Goal: Transaction & Acquisition: Purchase product/service

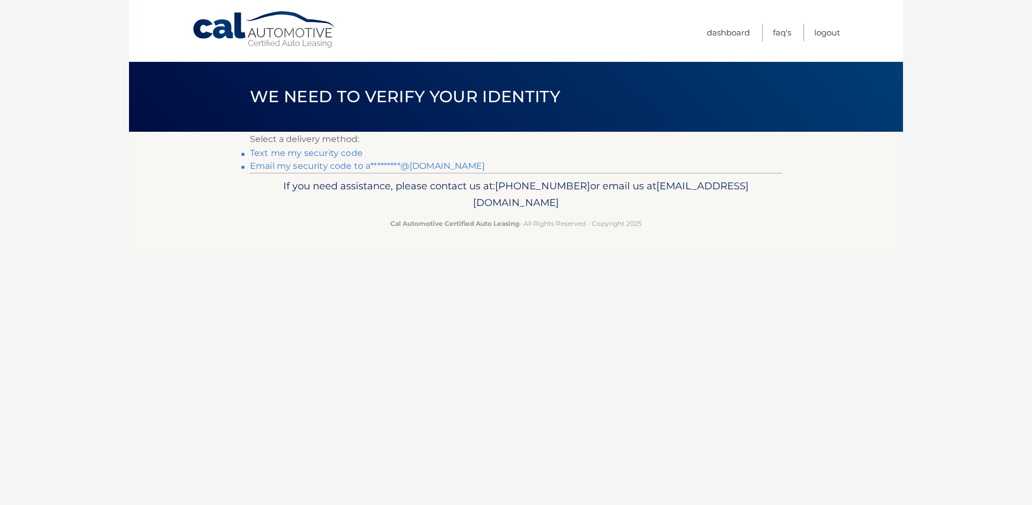
click at [340, 164] on link "Email my security code to a*********@gmail.com" at bounding box center [367, 166] width 235 height 10
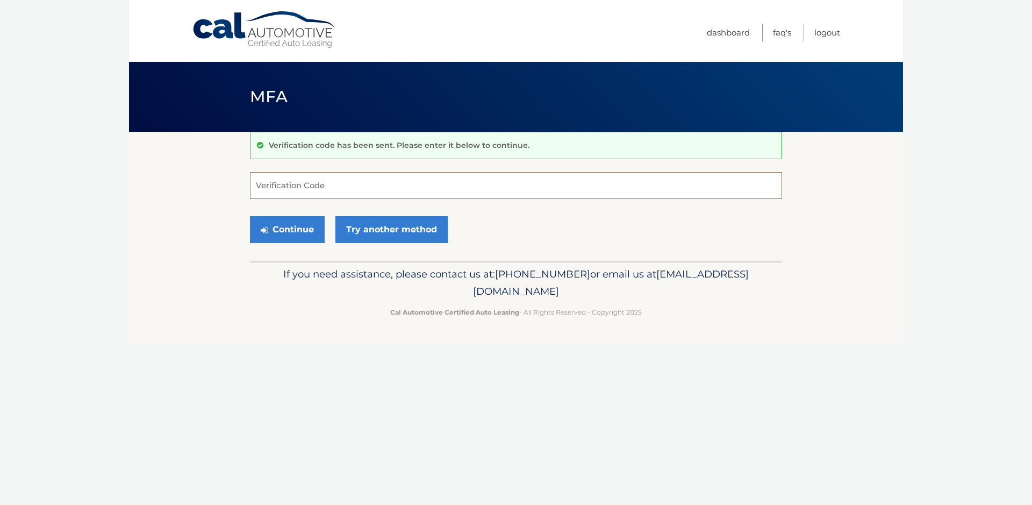
click at [390, 180] on input "Verification Code" at bounding box center [516, 185] width 532 height 27
type input "567785"
click at [306, 222] on button "Continue" at bounding box center [287, 229] width 75 height 27
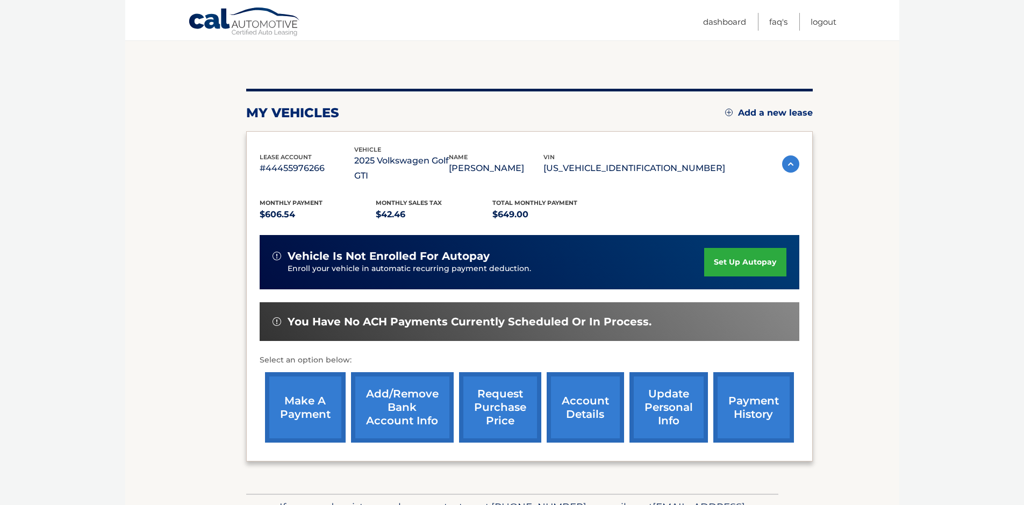
scroll to position [147, 0]
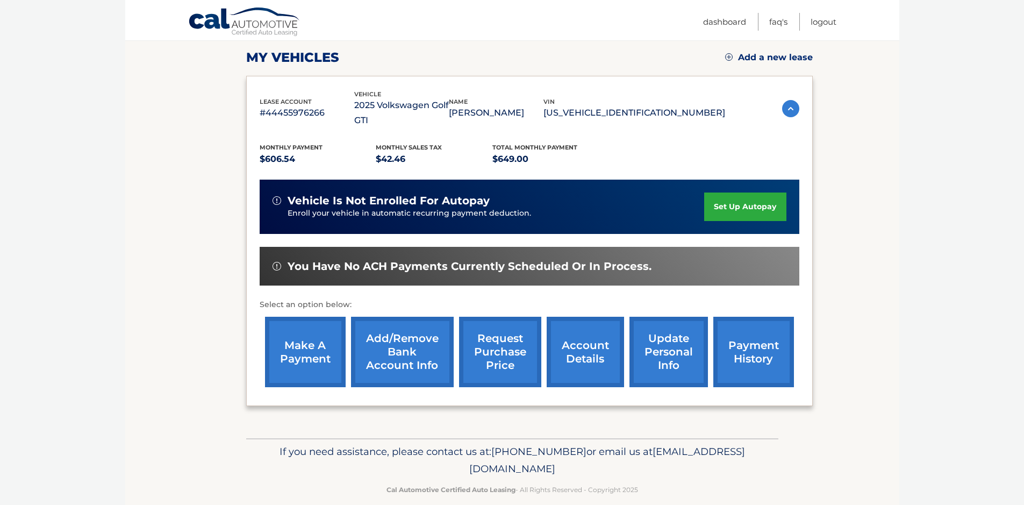
click at [324, 341] on link "make a payment" at bounding box center [305, 352] width 81 height 70
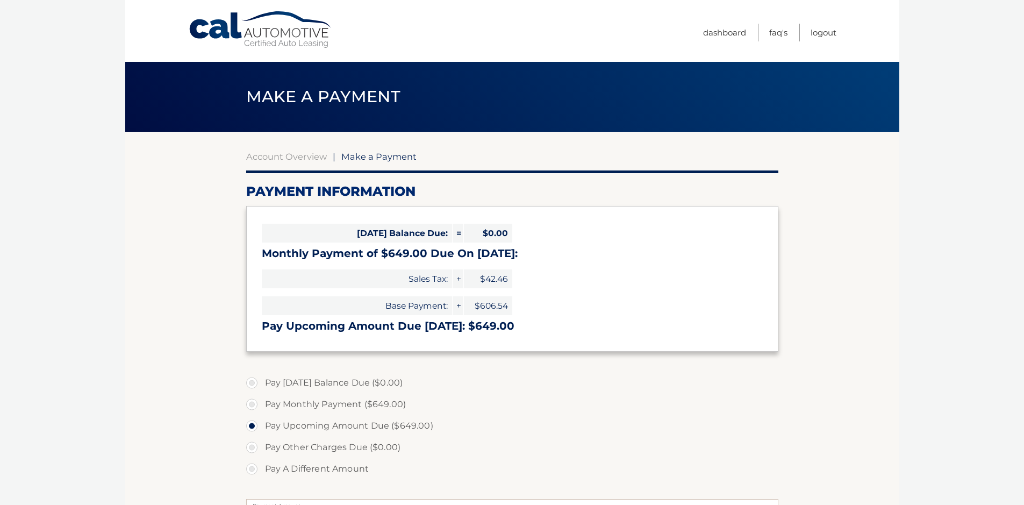
select select "OTFiNDJhNmEtZTRkYS00ODc3LWI3OGItYTgxNWY2OTliMmVk"
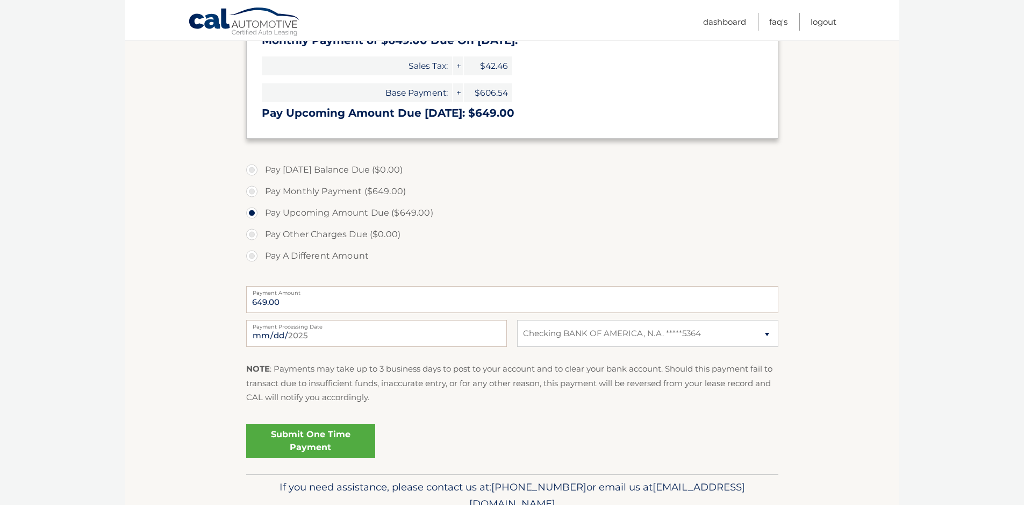
scroll to position [215, 0]
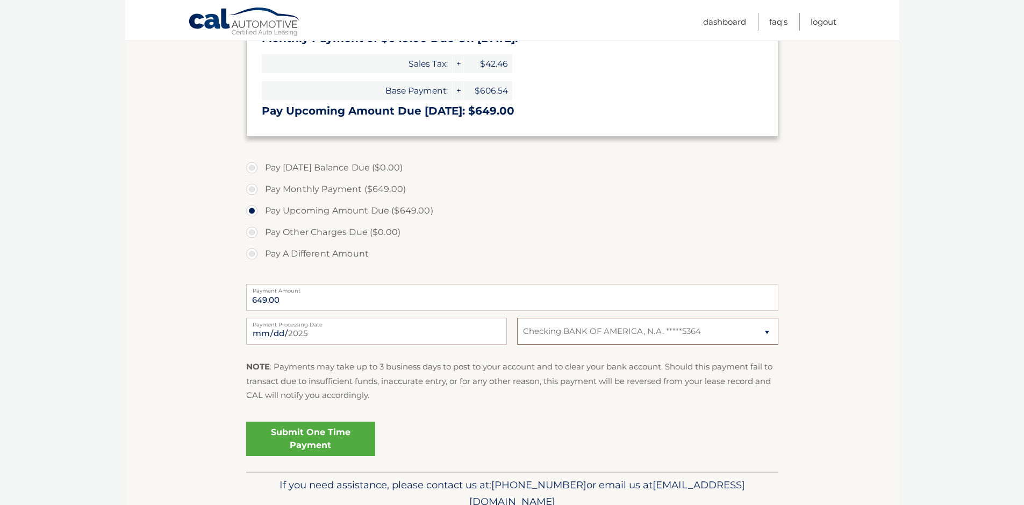
click at [760, 333] on select "Select Bank Account Checking BANK OF AMERICA, N.A. *****5364" at bounding box center [647, 331] width 261 height 27
click at [676, 252] on label "Pay A Different Amount" at bounding box center [512, 254] width 532 height 22
click at [261, 252] on input "Pay A Different Amount" at bounding box center [255, 251] width 11 height 17
radio input "true"
type input "649.00"
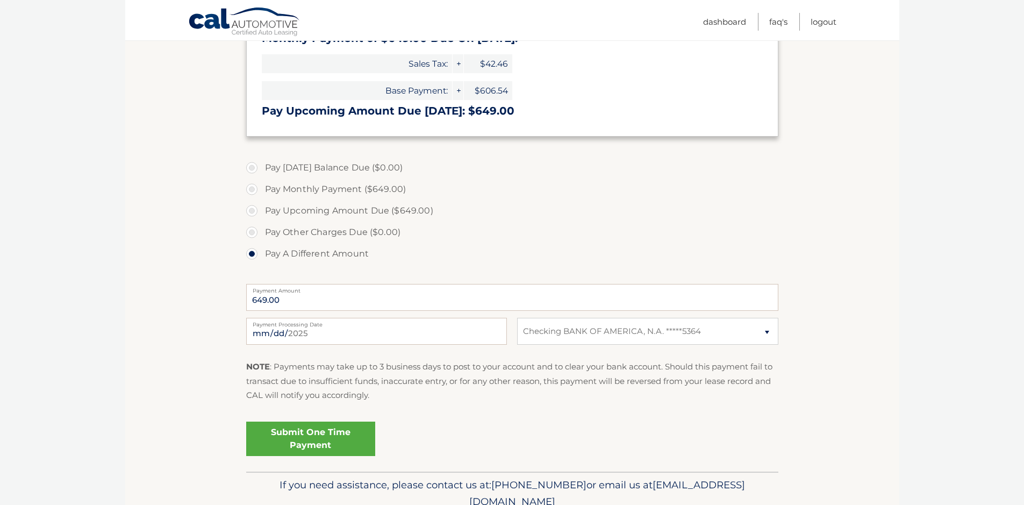
click at [567, 247] on label "Pay A Different Amount" at bounding box center [512, 254] width 532 height 22
click at [261, 247] on input "Pay A Different Amount" at bounding box center [255, 251] width 11 height 17
click at [468, 332] on input "2025-09-12" at bounding box center [376, 331] width 261 height 27
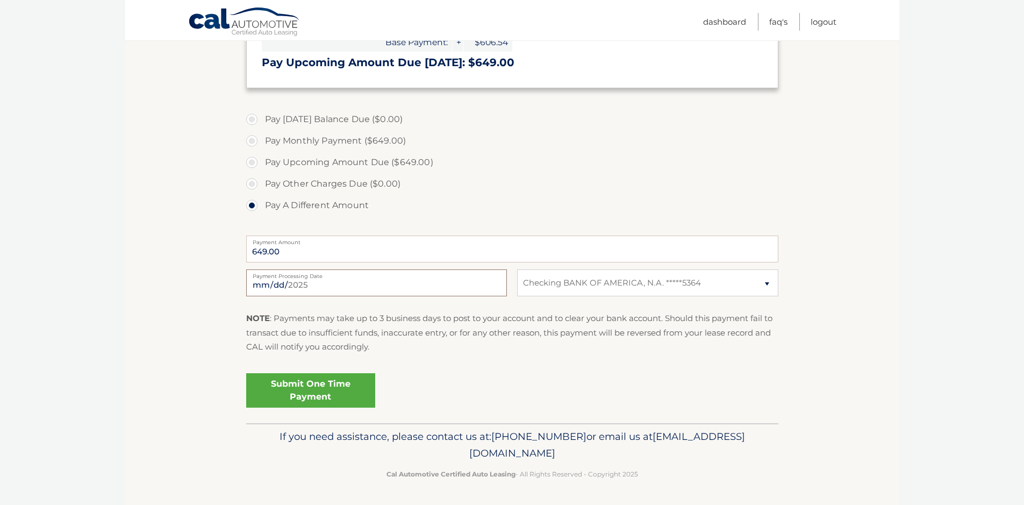
click at [404, 283] on input "2025-09-12" at bounding box center [376, 282] width 261 height 27
click at [434, 215] on label "Pay A Different Amount" at bounding box center [512, 206] width 532 height 22
click at [261, 212] on input "Pay A Different Amount" at bounding box center [255, 203] width 11 height 17
click at [553, 285] on select "Select Bank Account Checking BANK OF AMERICA, N.A. *****5364" at bounding box center [647, 282] width 261 height 27
select select
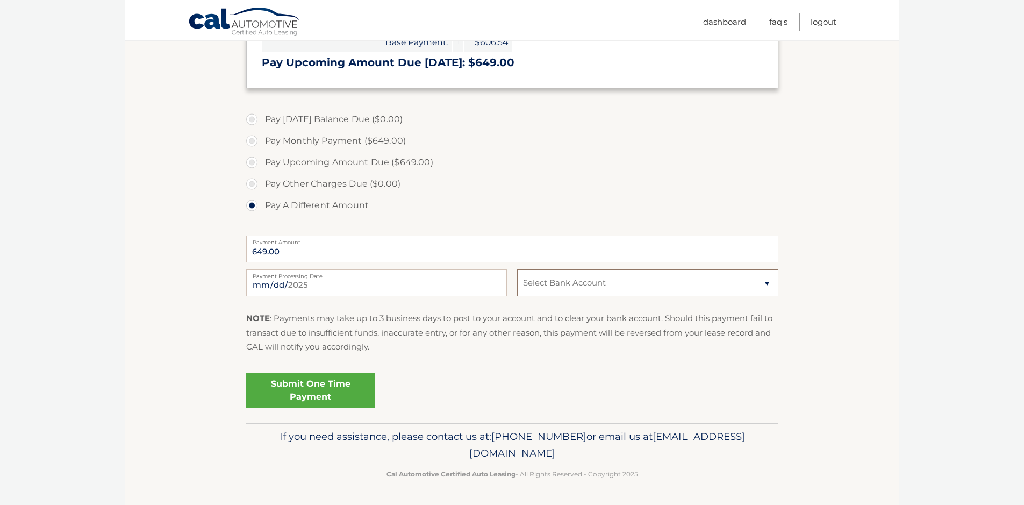
click at [517, 269] on select "Select Bank Account Checking BANK OF AMERICA, N.A. *****5364" at bounding box center [647, 282] width 261 height 27
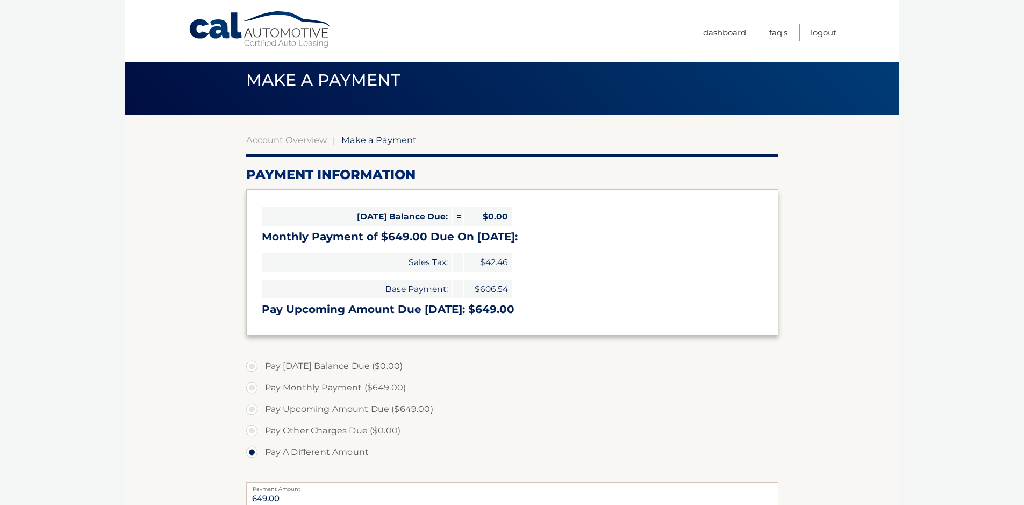
scroll to position [0, 0]
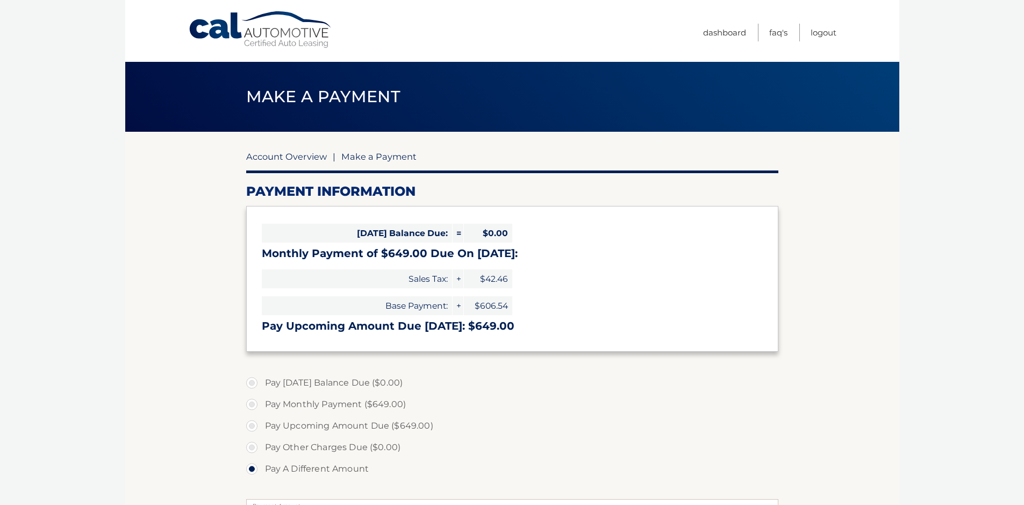
click at [267, 154] on link "Account Overview" at bounding box center [286, 156] width 81 height 11
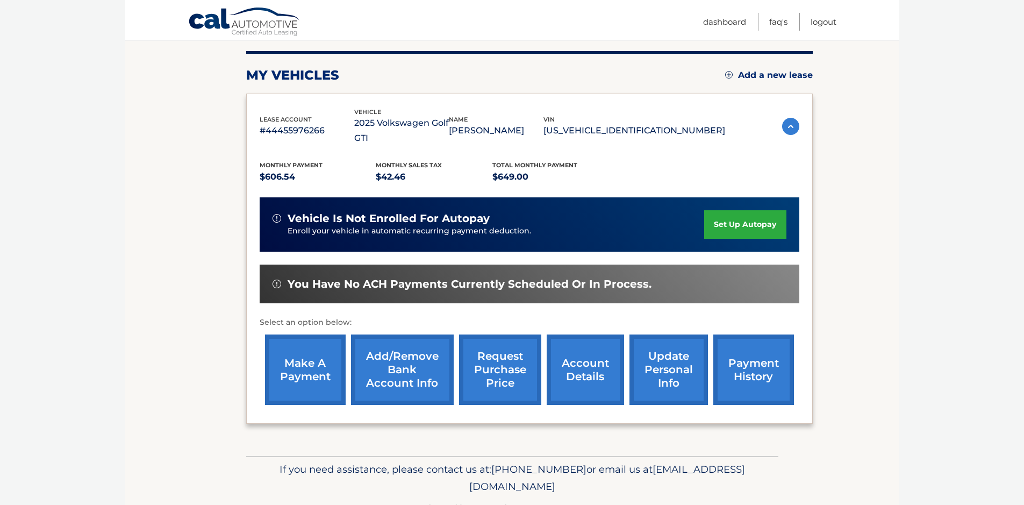
scroll to position [147, 0]
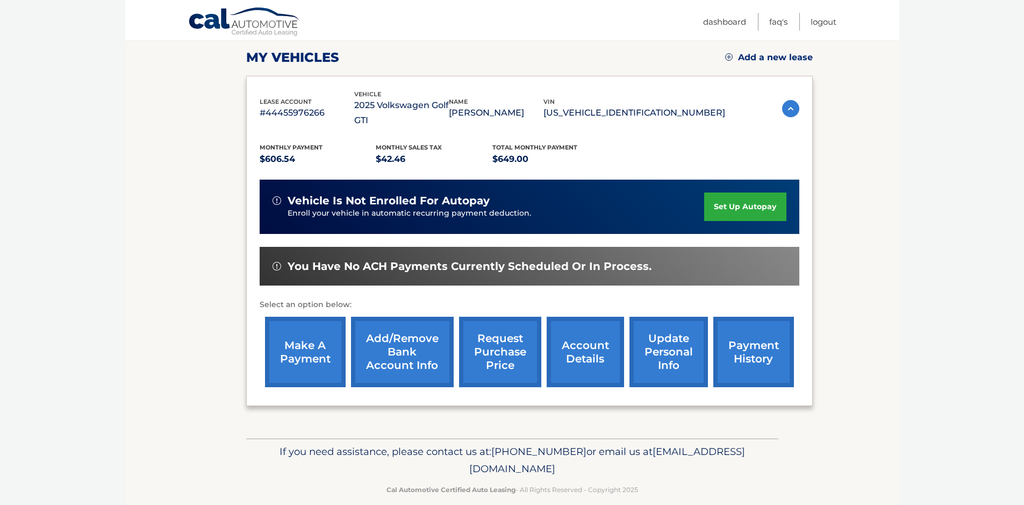
click at [410, 344] on link "Add/Remove bank account info" at bounding box center [402, 352] width 103 height 70
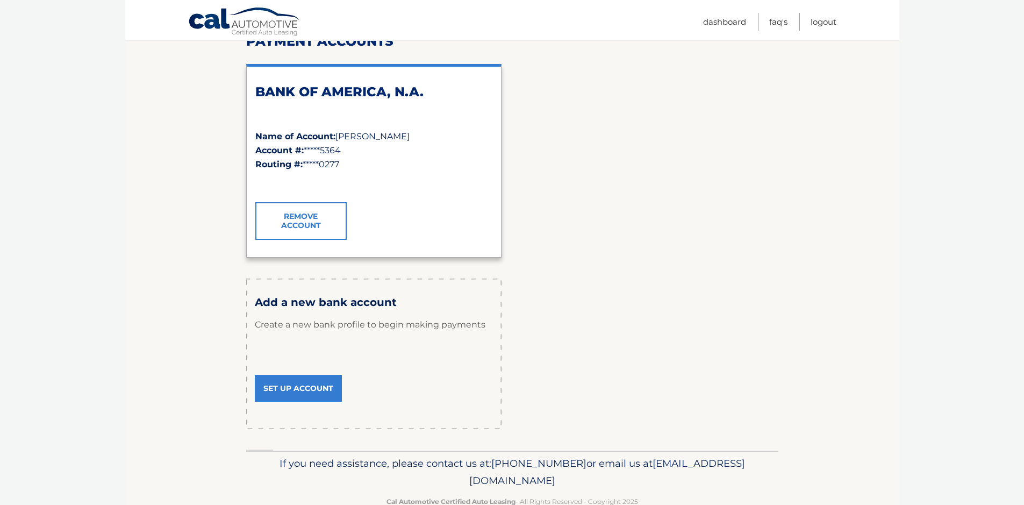
scroll to position [161, 0]
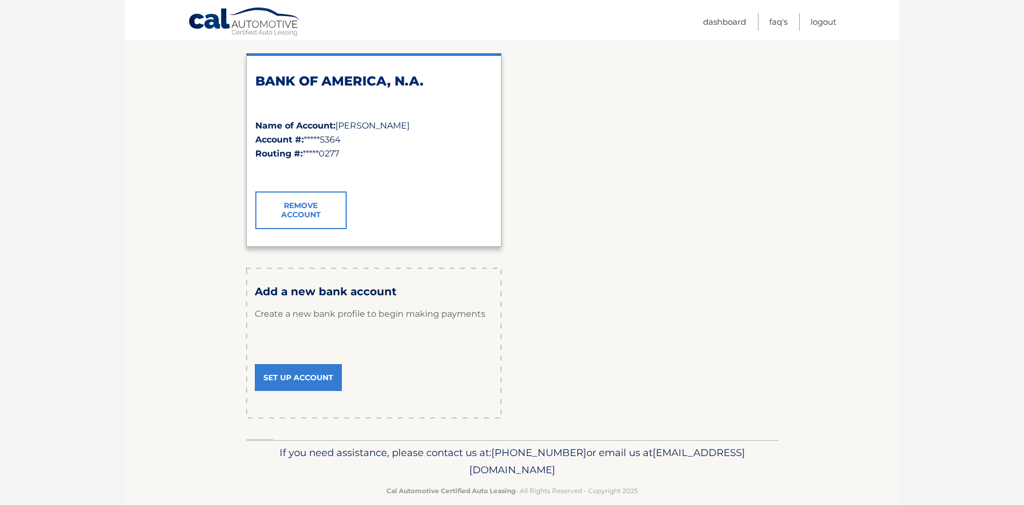
click at [304, 379] on link "Set Up Account" at bounding box center [298, 377] width 87 height 27
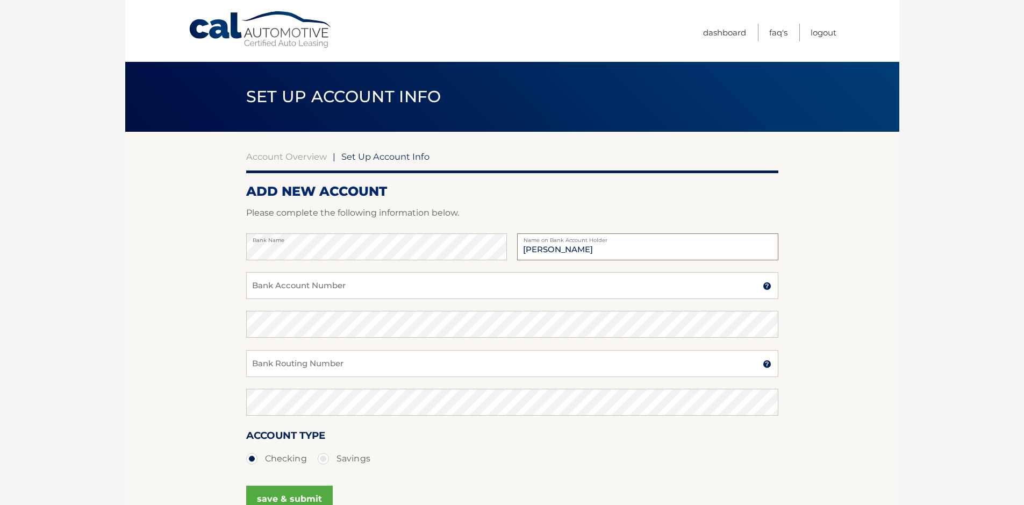
type input "[PERSON_NAME]"
click at [325, 290] on input "Bank Account Number" at bounding box center [512, 285] width 532 height 27
type input "8829786907"
click at [301, 357] on input "Bank Routing Number" at bounding box center [512, 363] width 532 height 27
type input "063107513"
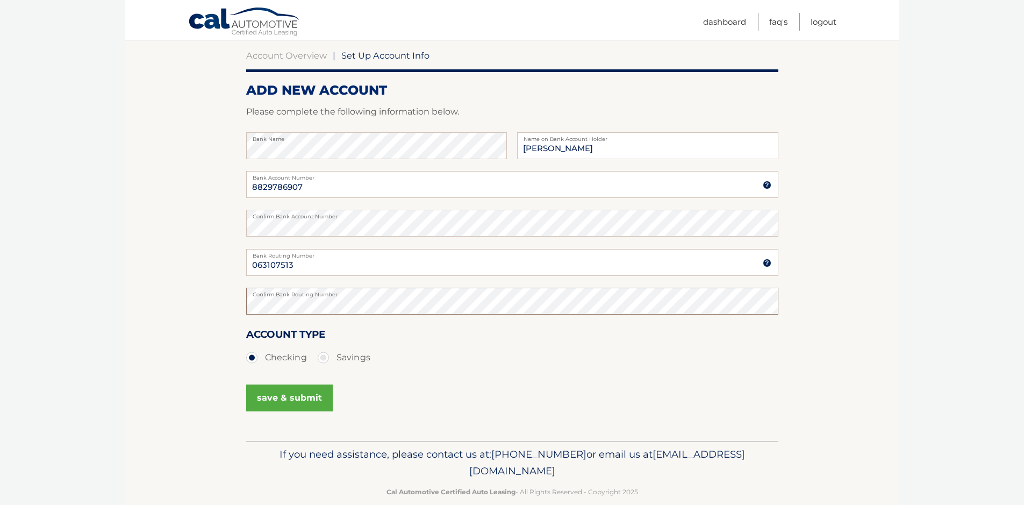
scroll to position [119, 0]
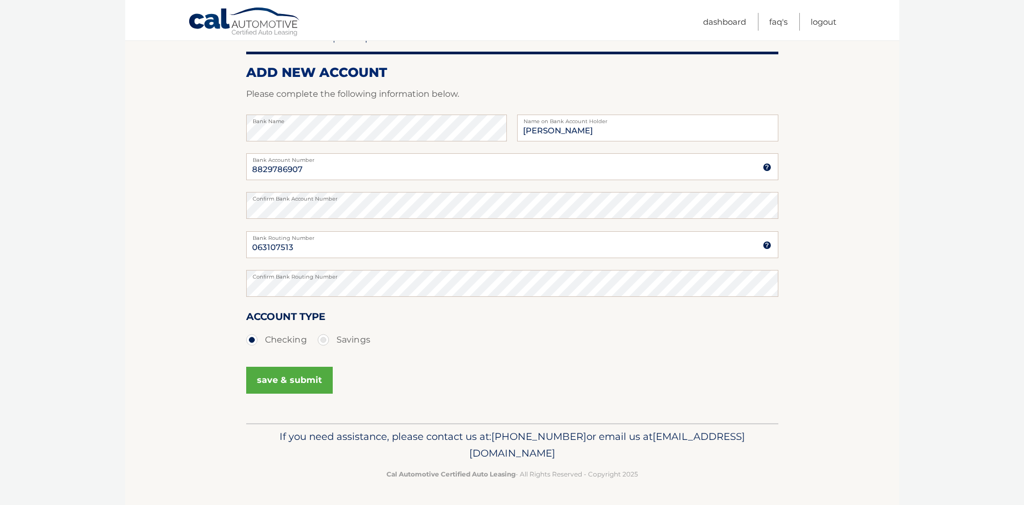
click at [299, 370] on button "save & submit" at bounding box center [289, 380] width 87 height 27
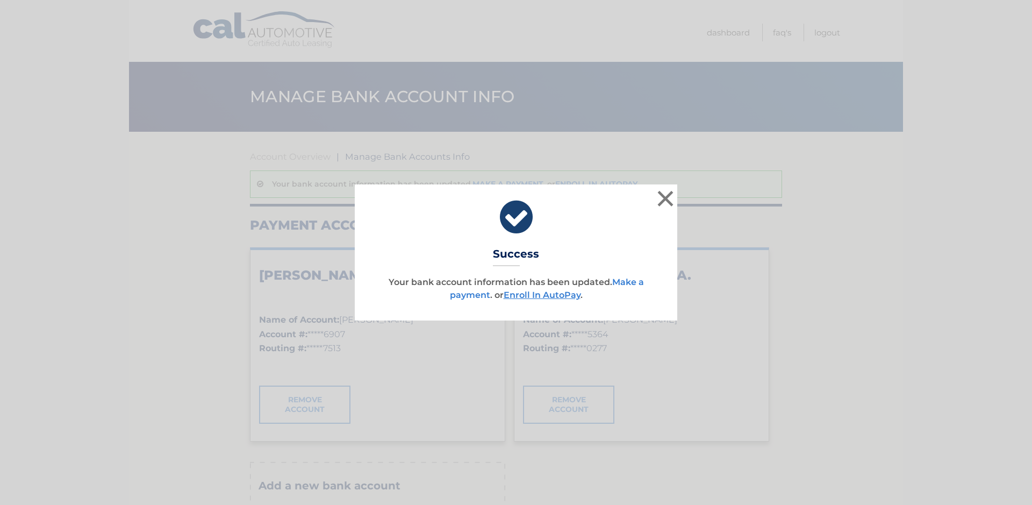
click at [638, 282] on link "Make a payment" at bounding box center [547, 288] width 194 height 23
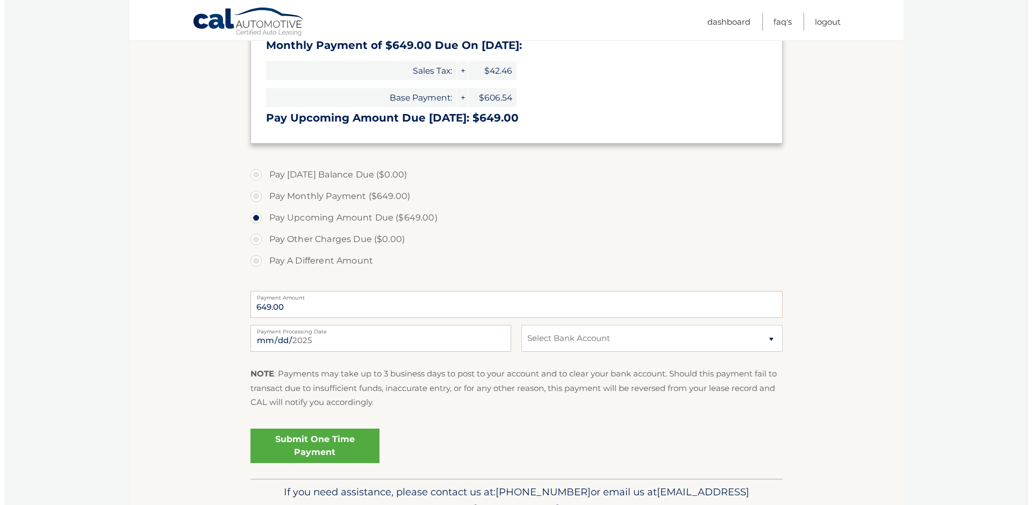
scroll to position [215, 0]
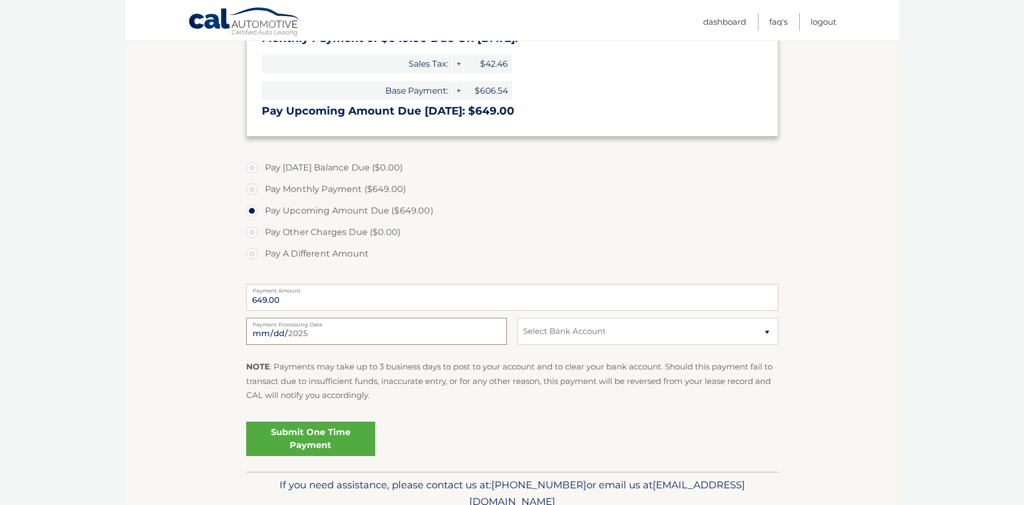
click at [390, 334] on input "[DATE]" at bounding box center [376, 331] width 261 height 27
type input "[DATE]"
click at [608, 333] on select "Select Bank Account Checking [PERSON_NAME] FARGO BANK *****6907 Checking BANK O…" at bounding box center [647, 331] width 261 height 27
select select "M2RlY2I1MTUtZTg5Ny00MzMyLTgxNTMtMTEzN2I4OTRhZmM3"
click at [517, 318] on select "Select Bank Account Checking [PERSON_NAME] FARGO BANK *****6907 Checking BANK O…" at bounding box center [647, 331] width 261 height 27
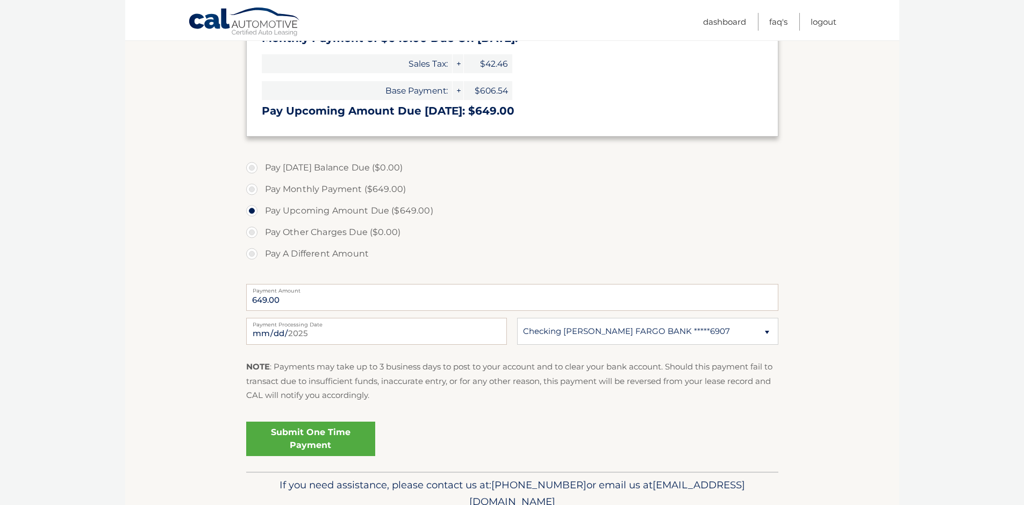
click at [330, 431] on link "Submit One Time Payment" at bounding box center [310, 438] width 129 height 34
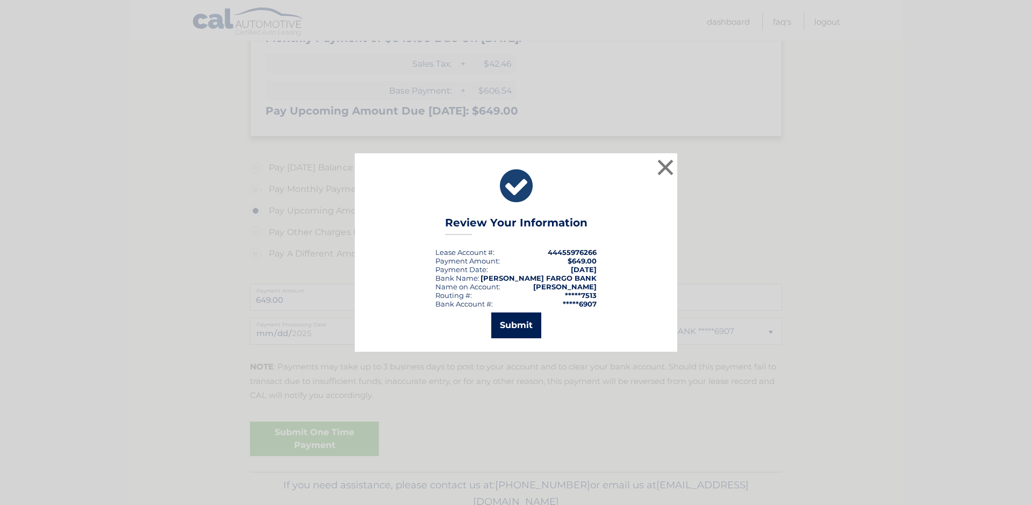
click at [511, 334] on button "Submit" at bounding box center [516, 325] width 50 height 26
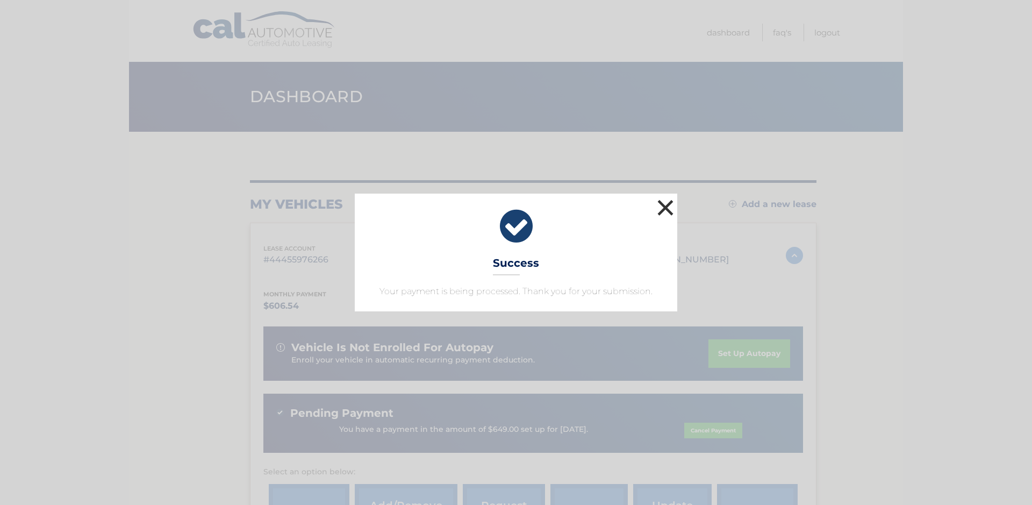
click at [665, 212] on button "×" at bounding box center [666, 208] width 22 height 22
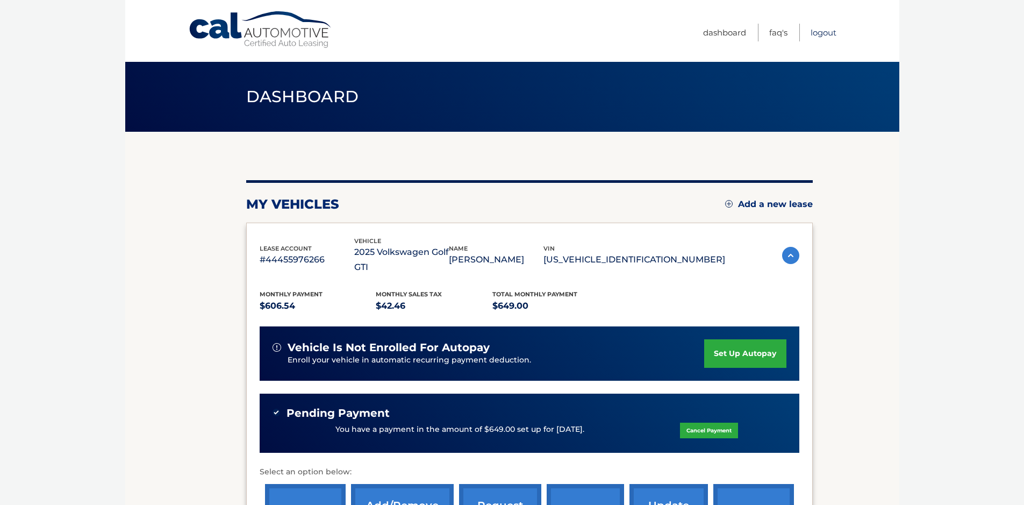
click at [829, 36] on link "Logout" at bounding box center [824, 33] width 26 height 18
